Goal: Information Seeking & Learning: Learn about a topic

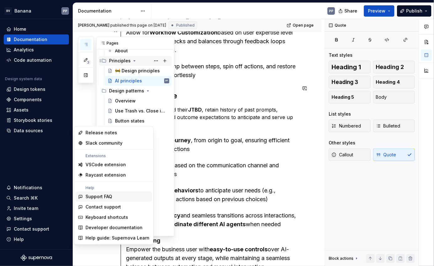
scroll to position [42, 0]
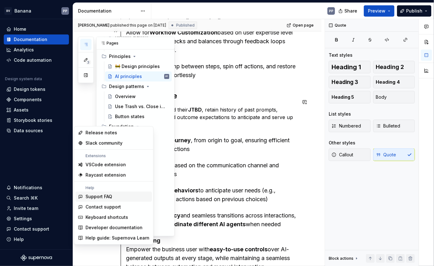
click at [88, 111] on div "3 Pages Add Accessibility guide for tree Page tree. Navigate the tree with the …" at bounding box center [126, 136] width 96 height 199
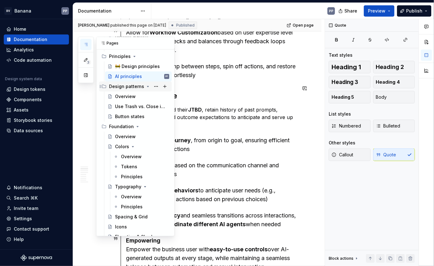
click at [145, 86] on icon "Page tree" at bounding box center [147, 86] width 5 height 5
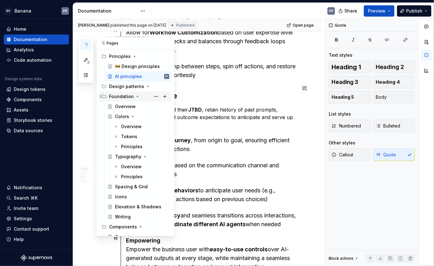
click at [137, 96] on icon "Page tree" at bounding box center [137, 96] width 5 height 5
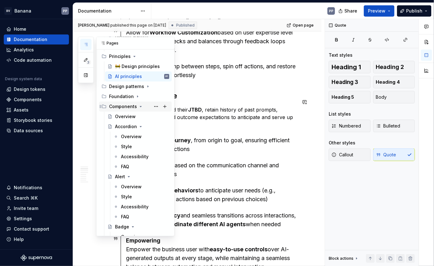
click at [138, 106] on icon "Page tree" at bounding box center [140, 106] width 5 height 5
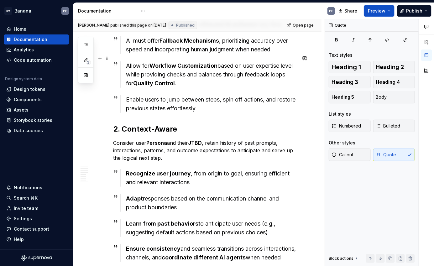
scroll to position [0, 0]
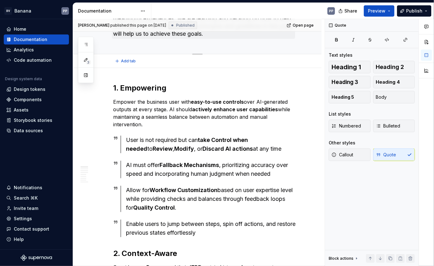
type textarea "*"
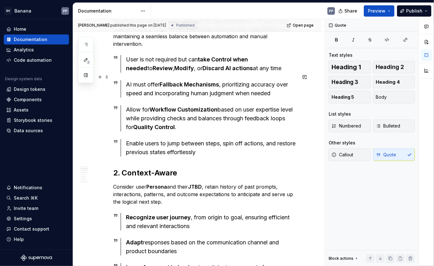
scroll to position [162, 0]
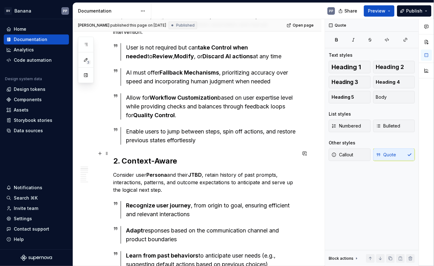
click at [159, 156] on h2 "2. Context-Aware" at bounding box center [204, 161] width 183 height 10
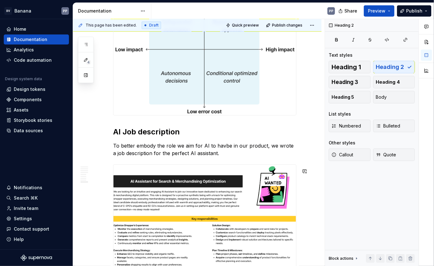
scroll to position [1250, 0]
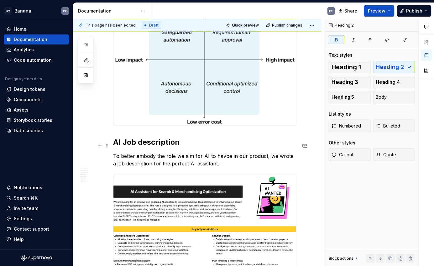
click at [127, 147] on strong "AI Job description" at bounding box center [146, 141] width 67 height 9
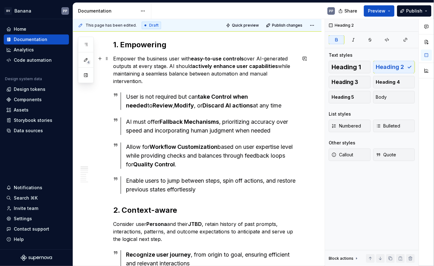
scroll to position [0, 0]
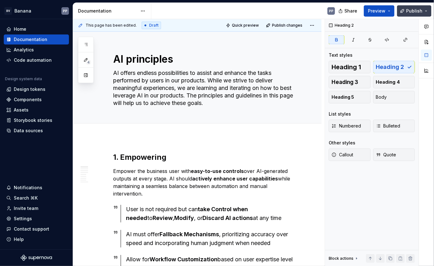
click at [426, 11] on button "Publish" at bounding box center [414, 10] width 34 height 11
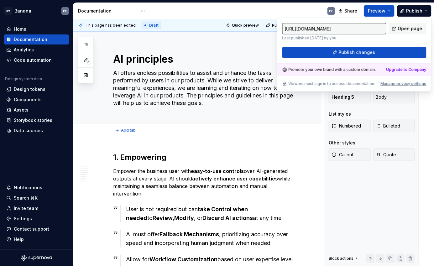
type textarea "*"
click at [389, 84] on div "Manage privacy settings" at bounding box center [404, 83] width 46 height 5
type input "[URL][DOMAIN_NAME]"
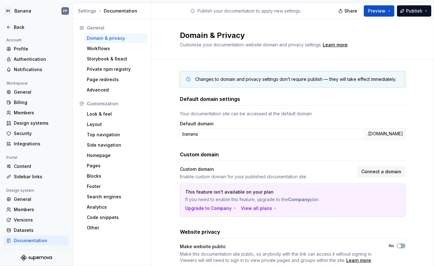
click at [167, 100] on div "Changes to domain and privacy settings don’t require publish — they will take e…" at bounding box center [292, 174] width 282 height 228
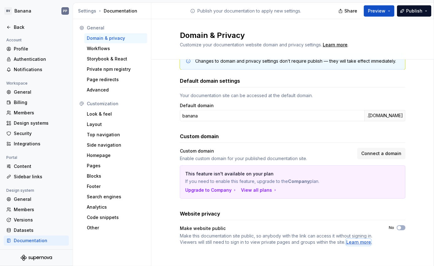
click at [359, 241] on div "Learn more" at bounding box center [358, 242] width 25 height 6
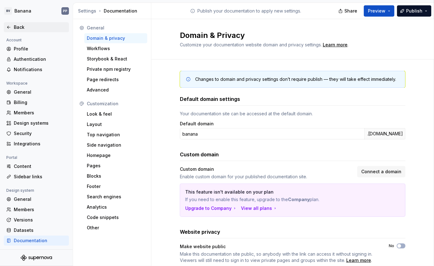
click at [16, 27] on div "Back" at bounding box center [40, 27] width 53 height 6
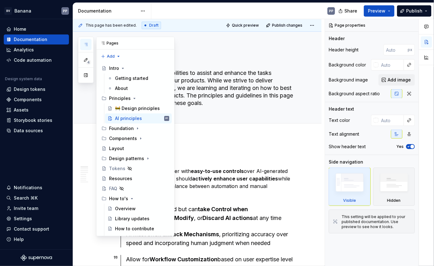
click at [111, 45] on div "Pages" at bounding box center [135, 43] width 78 height 13
click at [116, 130] on div "Foundation" at bounding box center [121, 128] width 25 height 6
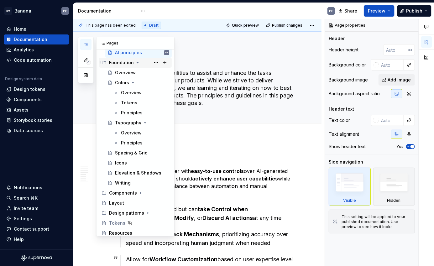
scroll to position [67, 0]
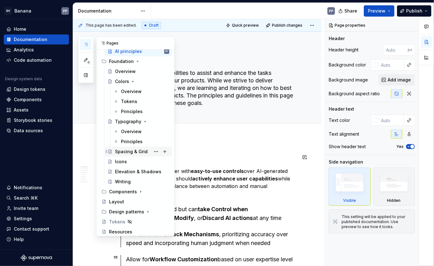
click at [121, 153] on div "Spacing & Grid" at bounding box center [131, 151] width 33 height 6
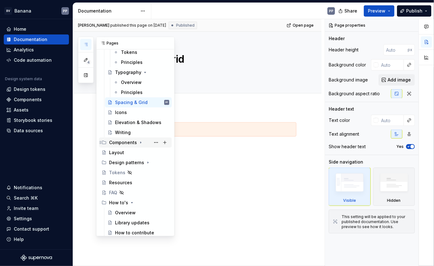
scroll to position [116, 0]
click at [120, 140] on div "Components" at bounding box center [123, 143] width 28 height 6
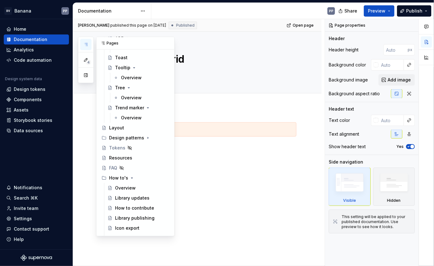
scroll to position [861, 0]
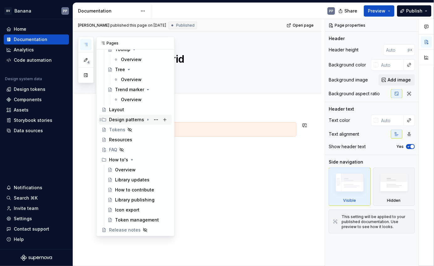
click at [122, 120] on div "Design patterns" at bounding box center [126, 120] width 35 height 6
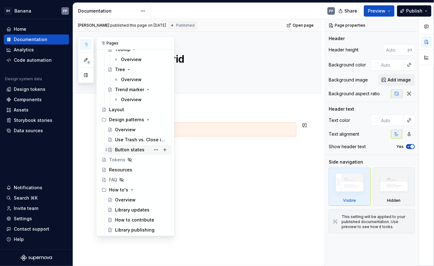
click at [121, 151] on div "Button states" at bounding box center [129, 150] width 29 height 6
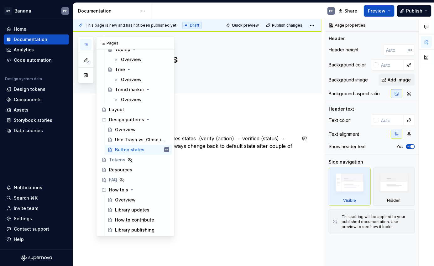
click at [83, 147] on div "4 Pages Add Accessibility guide for tree Page tree. Navigate the tree with the …" at bounding box center [126, 136] width 96 height 199
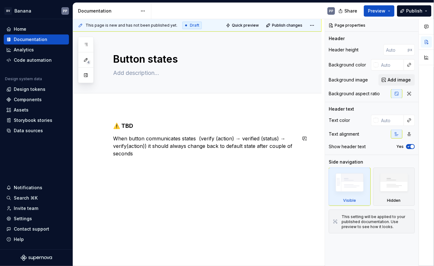
click at [233, 174] on div "⚠️ TBD When button communicates states (verify (action) → verified (status) → v…" at bounding box center [197, 175] width 248 height 137
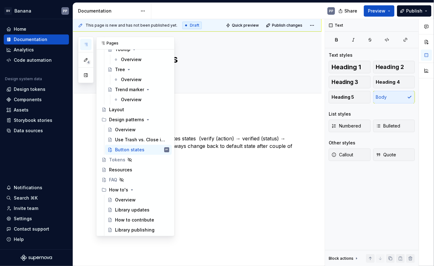
click at [86, 47] on button "button" at bounding box center [85, 44] width 11 height 11
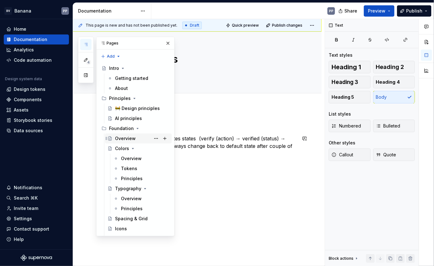
click at [125, 140] on div "Overview" at bounding box center [125, 138] width 21 height 6
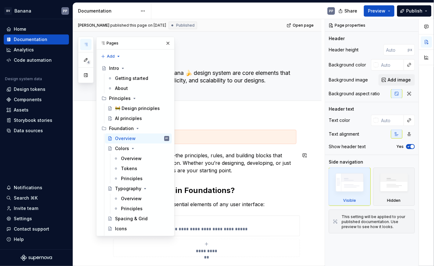
click at [199, 183] on div "**********" at bounding box center [204, 201] width 183 height 142
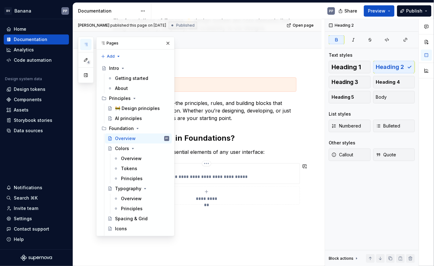
scroll to position [54, 0]
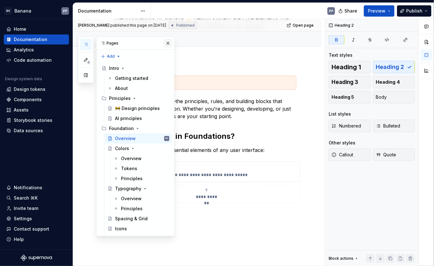
click at [167, 45] on button "button" at bounding box center [167, 43] width 9 height 9
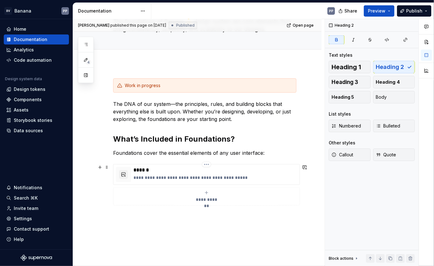
scroll to position [92, 0]
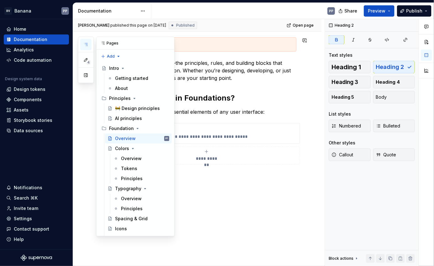
click at [88, 47] on button "button" at bounding box center [85, 44] width 11 height 11
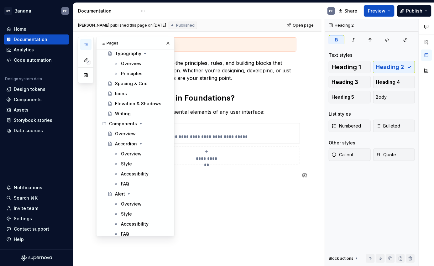
scroll to position [134, 0]
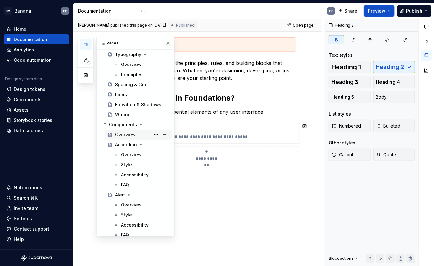
click at [119, 135] on div "Overview" at bounding box center [125, 135] width 21 height 6
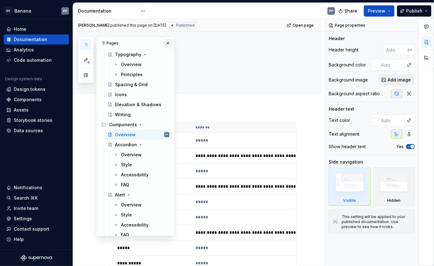
click at [168, 45] on button "button" at bounding box center [167, 43] width 9 height 9
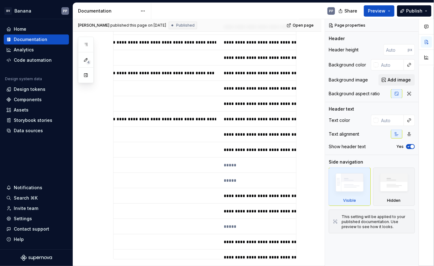
scroll to position [0, 116]
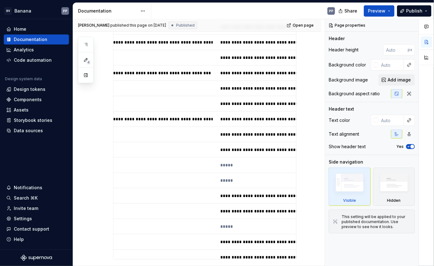
click at [223, 177] on p "*****" at bounding box center [286, 180] width 133 height 6
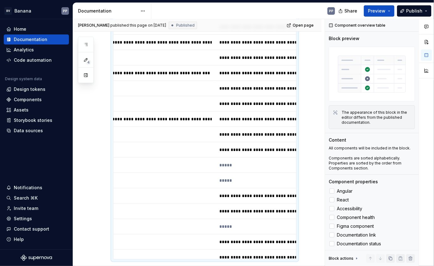
click at [225, 177] on p "*****" at bounding box center [285, 180] width 133 height 6
click at [225, 177] on p "*****" at bounding box center [286, 180] width 133 height 6
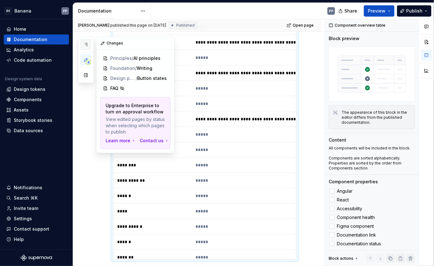
scroll to position [0, 0]
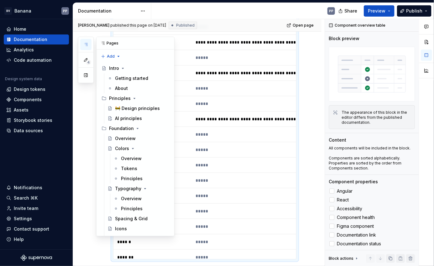
click at [87, 45] on icon "button" at bounding box center [85, 44] width 5 height 5
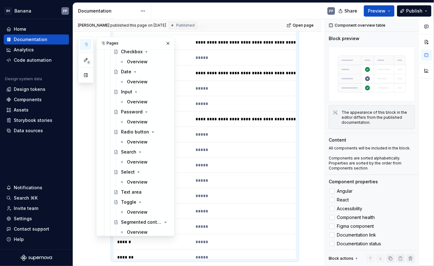
scroll to position [559, 0]
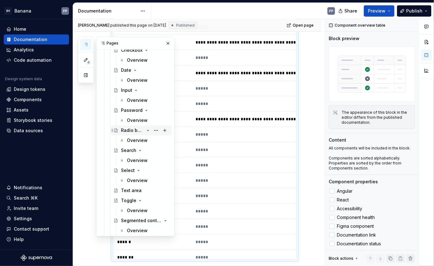
click at [129, 132] on div "Radio button" at bounding box center [132, 130] width 23 height 6
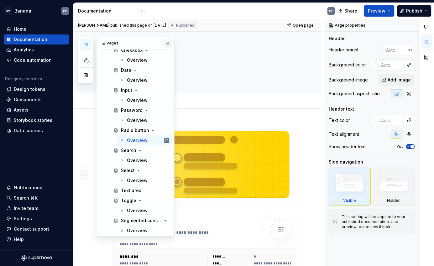
click at [166, 45] on button "button" at bounding box center [167, 43] width 9 height 9
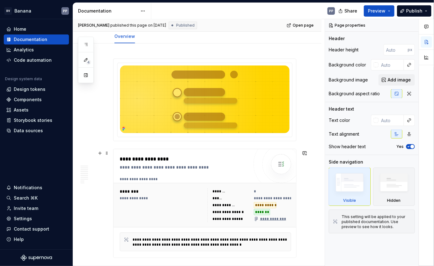
scroll to position [72, 0]
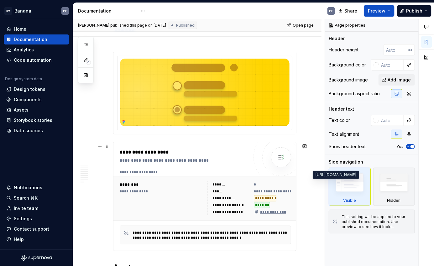
click at [265, 193] on span "**********" at bounding box center [357, 191] width 207 height 5
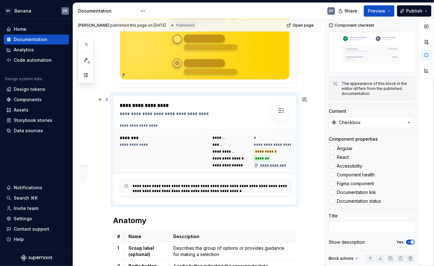
scroll to position [131, 0]
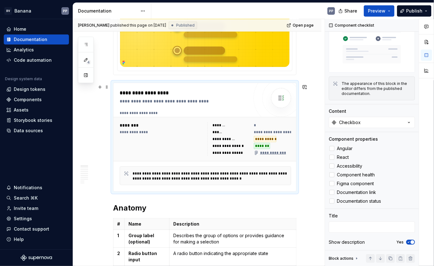
click at [174, 128] on div "********" at bounding box center [162, 125] width 85 height 6
click at [360, 122] on button "Checkbox" at bounding box center [372, 122] width 86 height 11
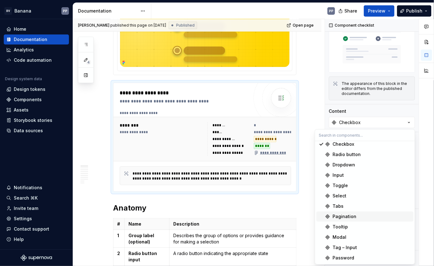
scroll to position [0, 0]
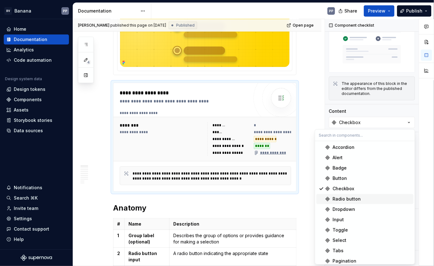
click at [338, 201] on div "Radio button" at bounding box center [347, 199] width 28 height 6
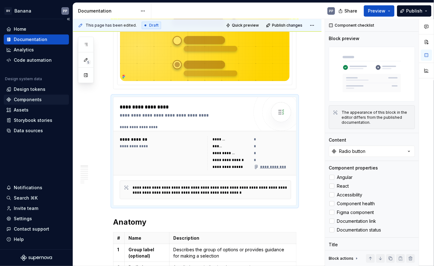
click at [15, 99] on div "Components" at bounding box center [28, 99] width 28 height 6
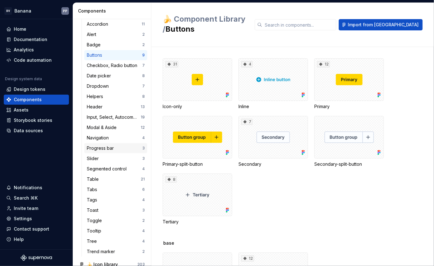
scroll to position [50, 0]
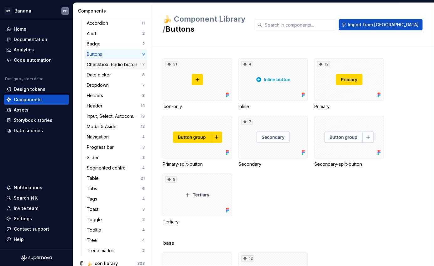
click at [107, 66] on div "Checkbox, Radio button" at bounding box center [113, 64] width 53 height 6
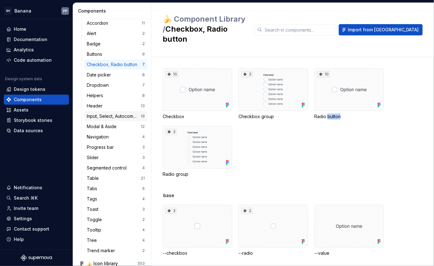
click at [103, 117] on div "Input, Select, Autocomplete" at bounding box center [114, 116] width 54 height 6
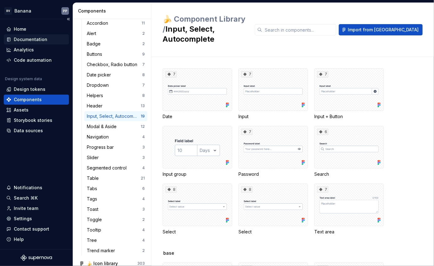
click at [23, 38] on div "Documentation" at bounding box center [31, 39] width 34 height 6
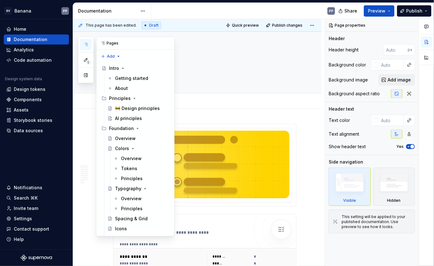
click at [85, 41] on button "button" at bounding box center [85, 44] width 11 height 11
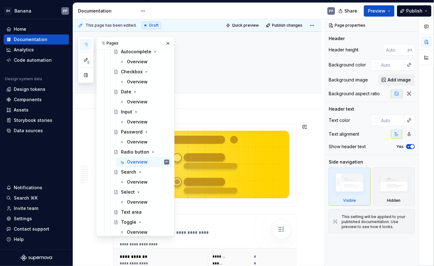
scroll to position [482, 0]
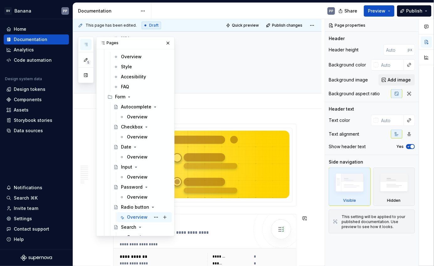
click at [132, 218] on div "Overview" at bounding box center [137, 217] width 21 height 6
click at [303, 101] on div "Overview Add tab" at bounding box center [197, 100] width 248 height 15
click at [185, 100] on div "Overview Add tab" at bounding box center [204, 102] width 191 height 14
click at [167, 44] on button "button" at bounding box center [167, 43] width 9 height 9
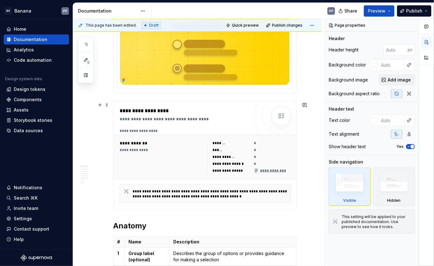
click at [189, 162] on div "**********" at bounding box center [162, 157] width 84 height 34
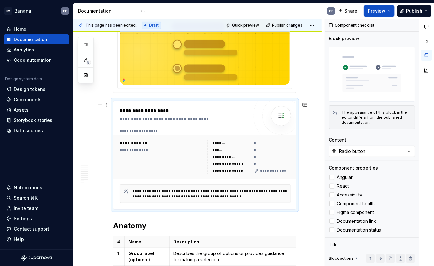
scroll to position [114, 0]
click at [361, 154] on div "Radio button" at bounding box center [352, 151] width 26 height 6
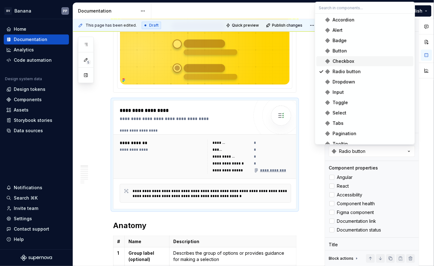
click at [355, 63] on div "Checkbox" at bounding box center [372, 61] width 78 height 6
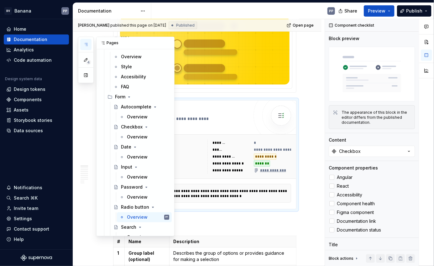
click at [86, 44] on icon "button" at bounding box center [85, 44] width 5 height 5
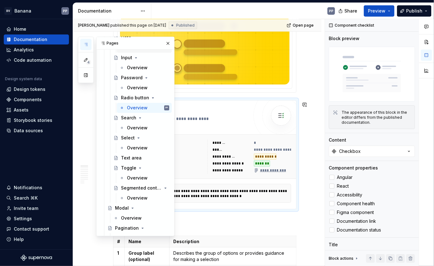
scroll to position [593, 0]
click at [164, 41] on button "button" at bounding box center [167, 43] width 9 height 9
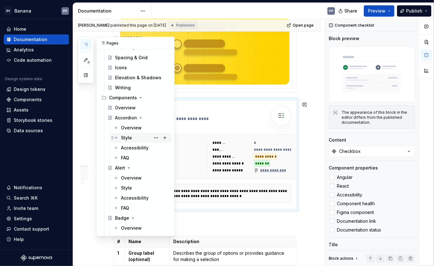
scroll to position [162, 0]
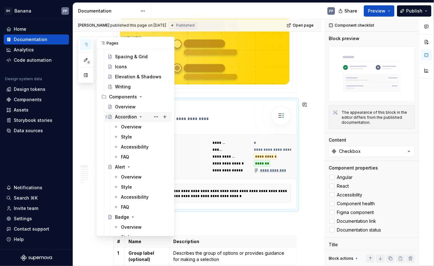
click at [123, 116] on div "Accordion" at bounding box center [126, 117] width 22 height 6
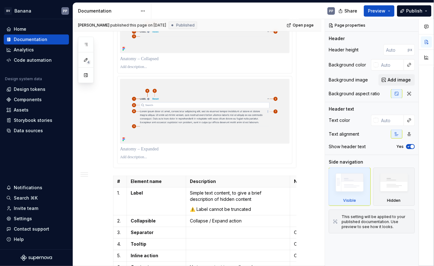
scroll to position [374, 0]
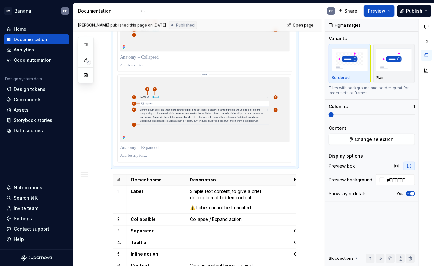
click at [118, 137] on div at bounding box center [204, 118] width 174 height 87
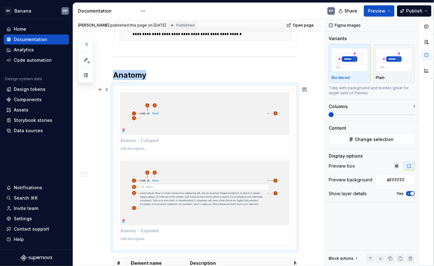
scroll to position [283, 0]
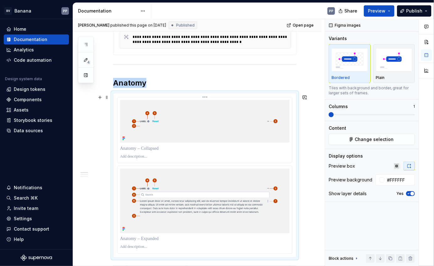
click at [172, 152] on p at bounding box center [204, 148] width 169 height 6
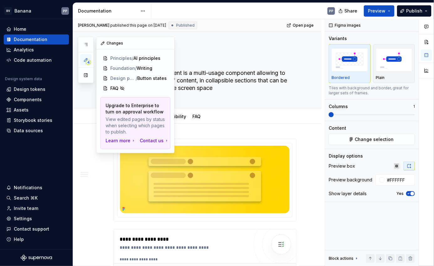
scroll to position [0, 0]
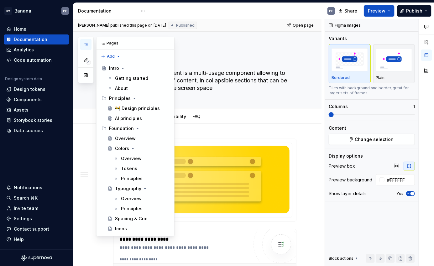
click at [84, 46] on icon "button" at bounding box center [85, 44] width 5 height 5
click at [137, 128] on icon "Page tree" at bounding box center [138, 128] width 2 height 1
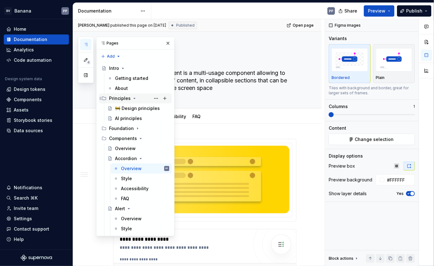
click at [133, 99] on icon "Page tree" at bounding box center [134, 98] width 5 height 5
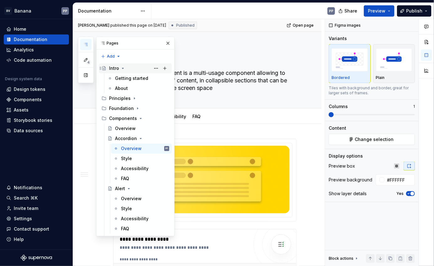
click at [122, 68] on icon "Page tree" at bounding box center [122, 68] width 5 height 5
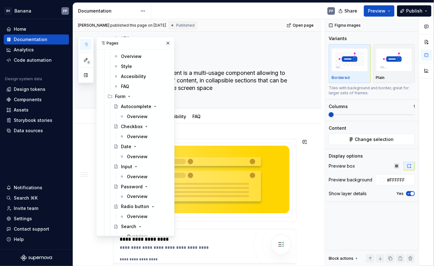
scroll to position [326, 0]
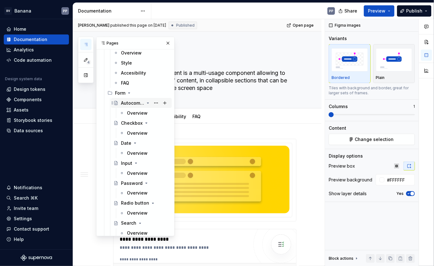
click at [134, 103] on div "Autocomplete" at bounding box center [132, 103] width 23 height 6
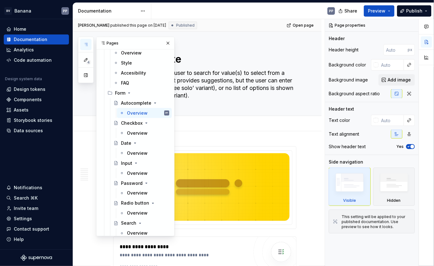
click at [181, 126] on div "Overview Add tab" at bounding box center [204, 124] width 191 height 14
click at [168, 46] on button "button" at bounding box center [167, 43] width 9 height 9
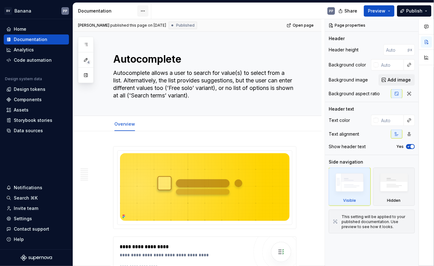
click at [142, 12] on html "BV Banana PP Home Documentation Analytics Code automation Design system data De…" at bounding box center [217, 133] width 434 height 266
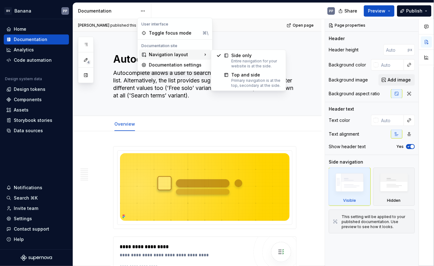
click at [153, 52] on div "Navigation layout" at bounding box center [175, 54] width 72 height 10
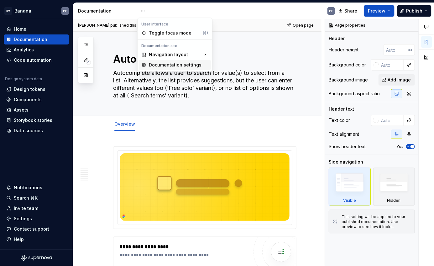
click at [155, 64] on div "Documentation settings" at bounding box center [179, 65] width 60 height 6
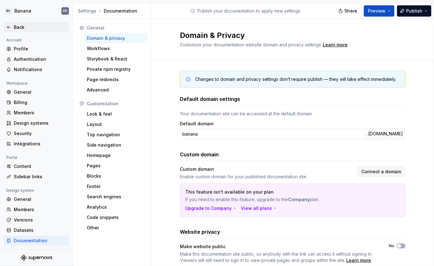
click at [14, 28] on div "Back" at bounding box center [40, 27] width 53 height 6
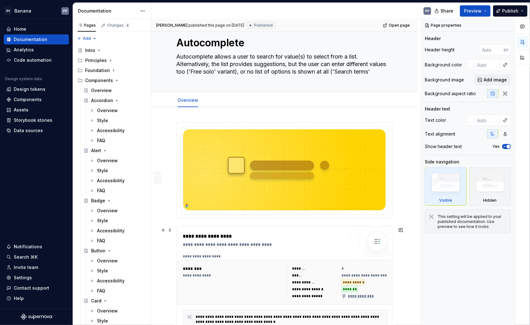
scroll to position [19, 0]
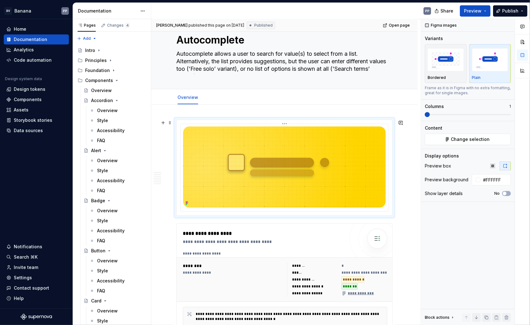
click at [181, 167] on div at bounding box center [285, 167] width 208 height 87
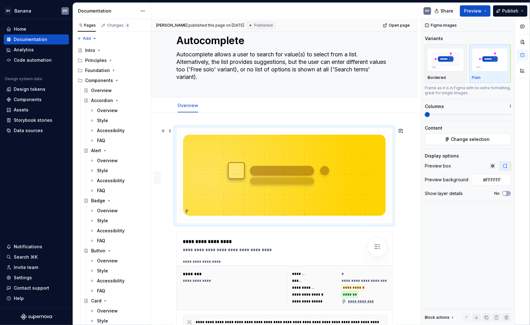
scroll to position [19, 0]
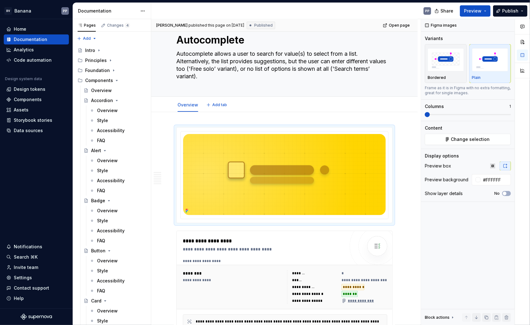
click at [236, 107] on div "Overview Add tab" at bounding box center [285, 105] width 224 height 14
type textarea "*"
click at [23, 100] on div "Components" at bounding box center [28, 99] width 28 height 6
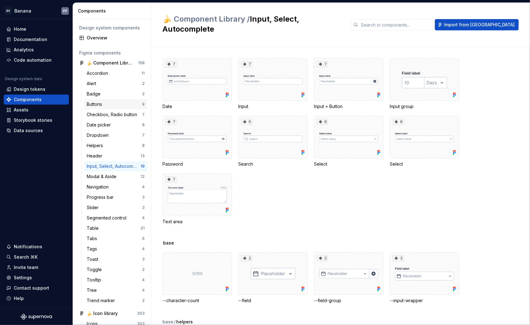
click at [108, 102] on div "Buttons" at bounding box center [114, 104] width 55 height 6
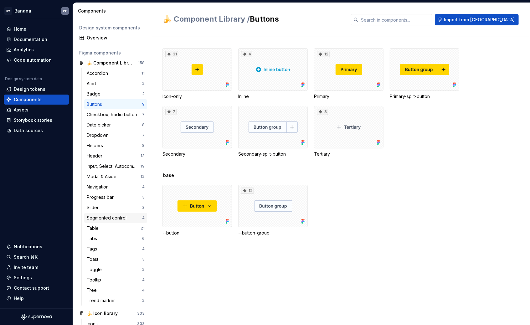
scroll to position [29, 0]
